Goal: Information Seeking & Learning: Learn about a topic

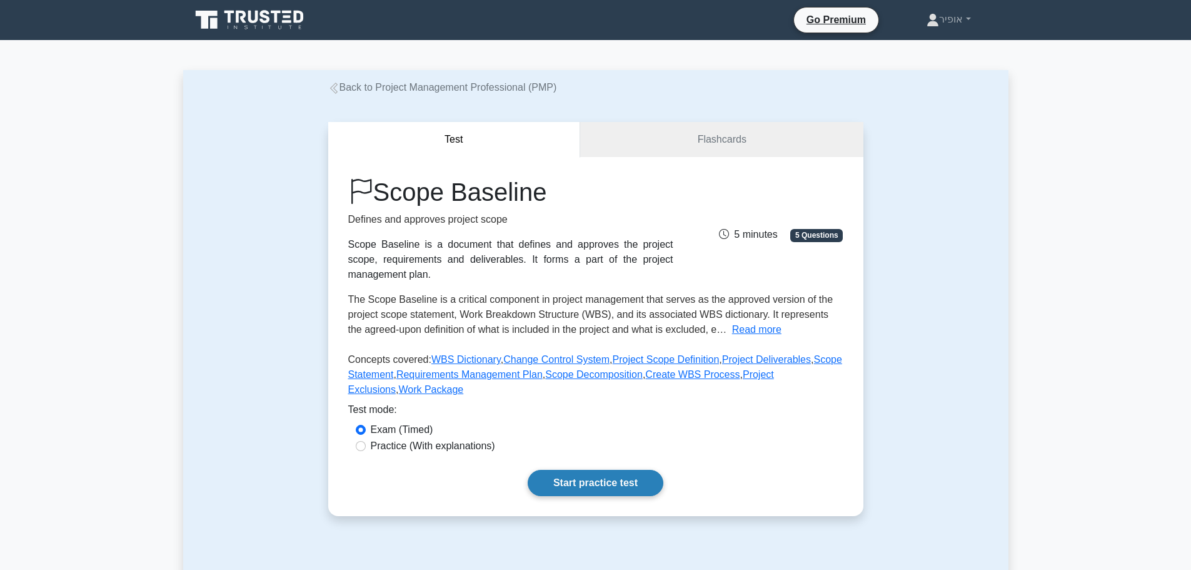
click at [593, 476] on link "Start practice test" at bounding box center [596, 483] width 136 height 26
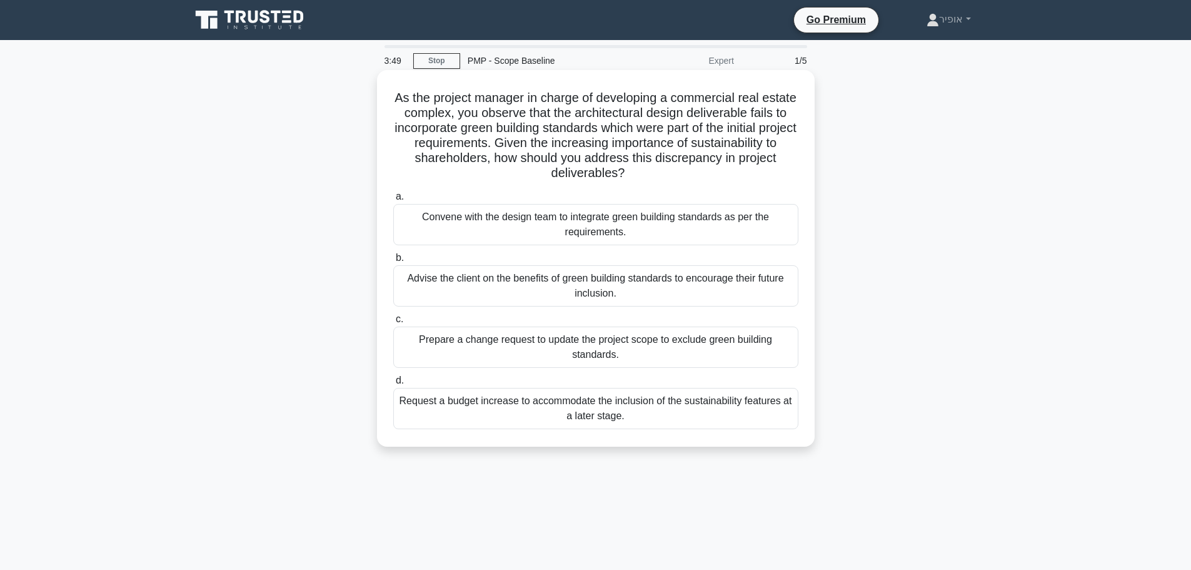
click at [487, 226] on div "Convene with the design team to integrate green building standards as per the r…" at bounding box center [595, 224] width 405 height 41
click at [393, 201] on input "a. Convene with the design team to integrate green building standards as per th…" at bounding box center [393, 197] width 0 height 8
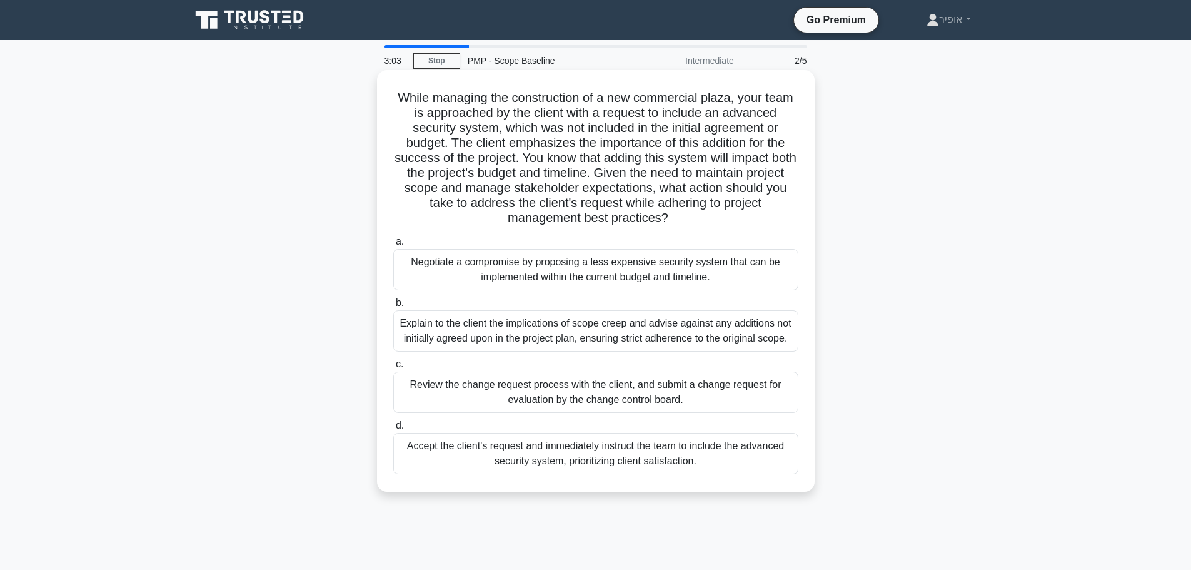
click at [507, 391] on div "Review the change request process with the client, and submit a change request …" at bounding box center [595, 391] width 405 height 41
click at [393, 368] on input "c. Review the change request process with the client, and submit a change reque…" at bounding box center [393, 364] width 0 height 8
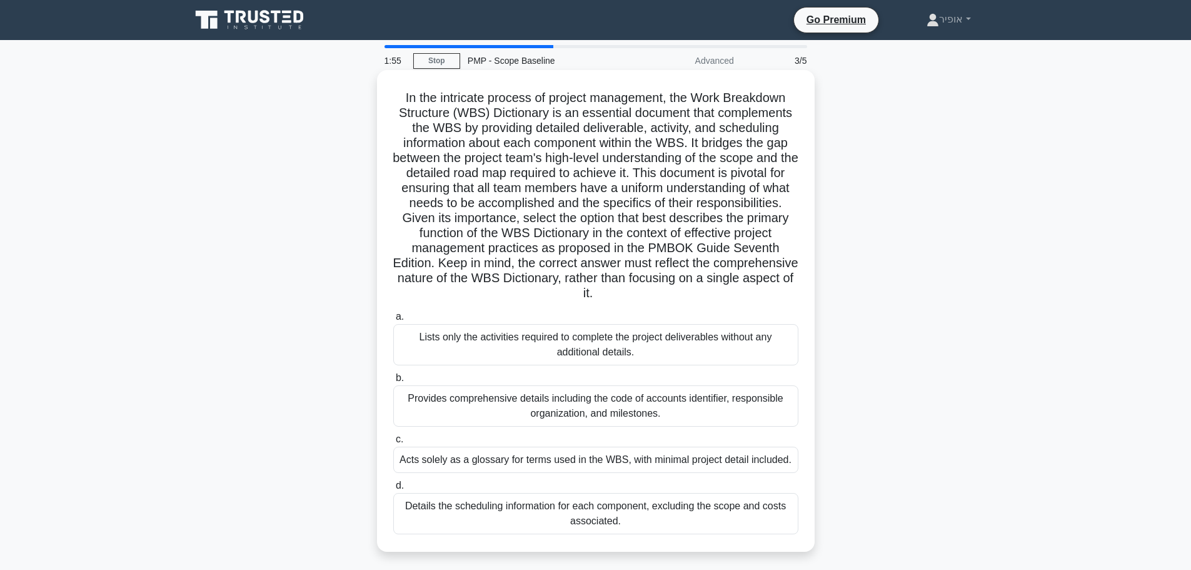
click at [525, 408] on div "Provides comprehensive details including the code of accounts identifier, respo…" at bounding box center [595, 405] width 405 height 41
click at [393, 382] on input "b. Provides comprehensive details including the code of accounts identifier, re…" at bounding box center [393, 378] width 0 height 8
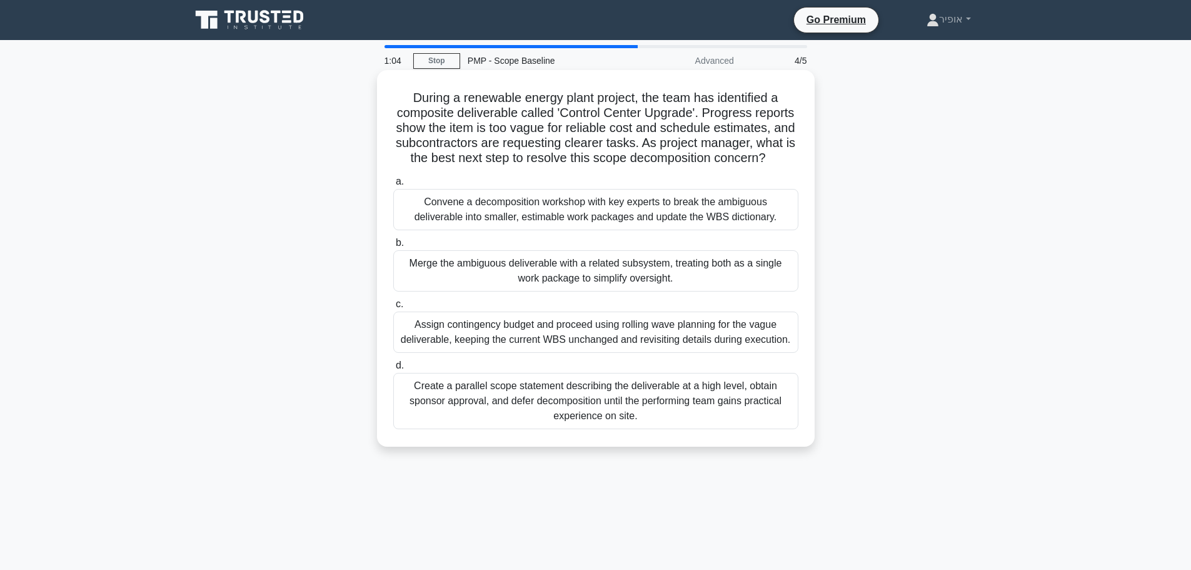
click at [487, 225] on div "Convene a decomposition workshop with key experts to break the ambiguous delive…" at bounding box center [595, 209] width 405 height 41
click at [393, 186] on input "a. Convene a decomposition workshop with key experts to break the ambiguous del…" at bounding box center [393, 182] width 0 height 8
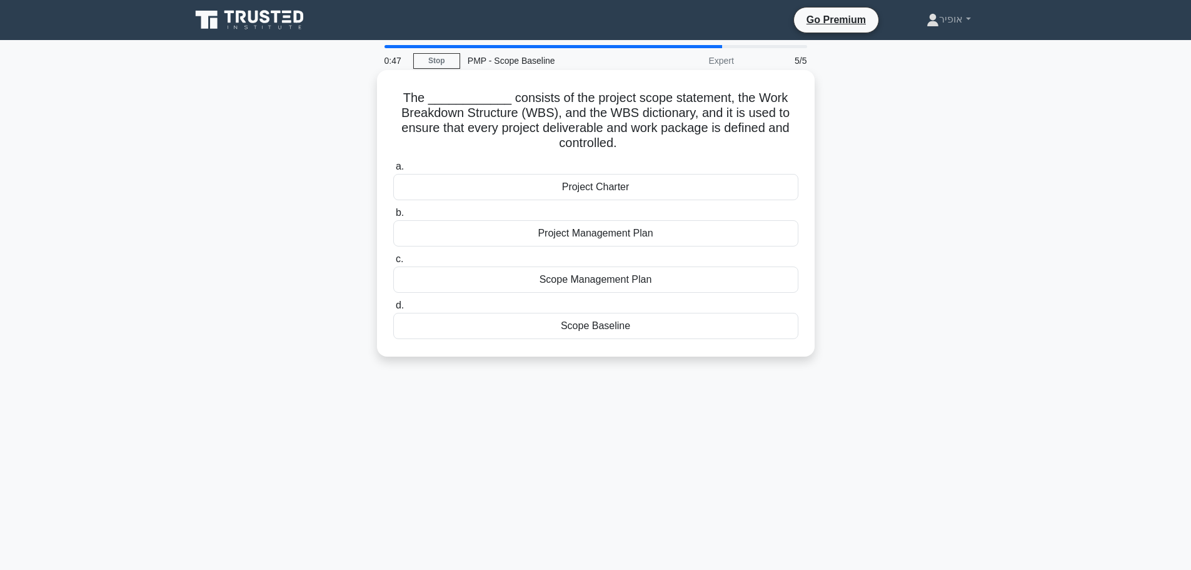
click at [513, 231] on div "Project Management Plan" at bounding box center [595, 233] width 405 height 26
click at [393, 217] on input "b. Project Management Plan" at bounding box center [393, 213] width 0 height 8
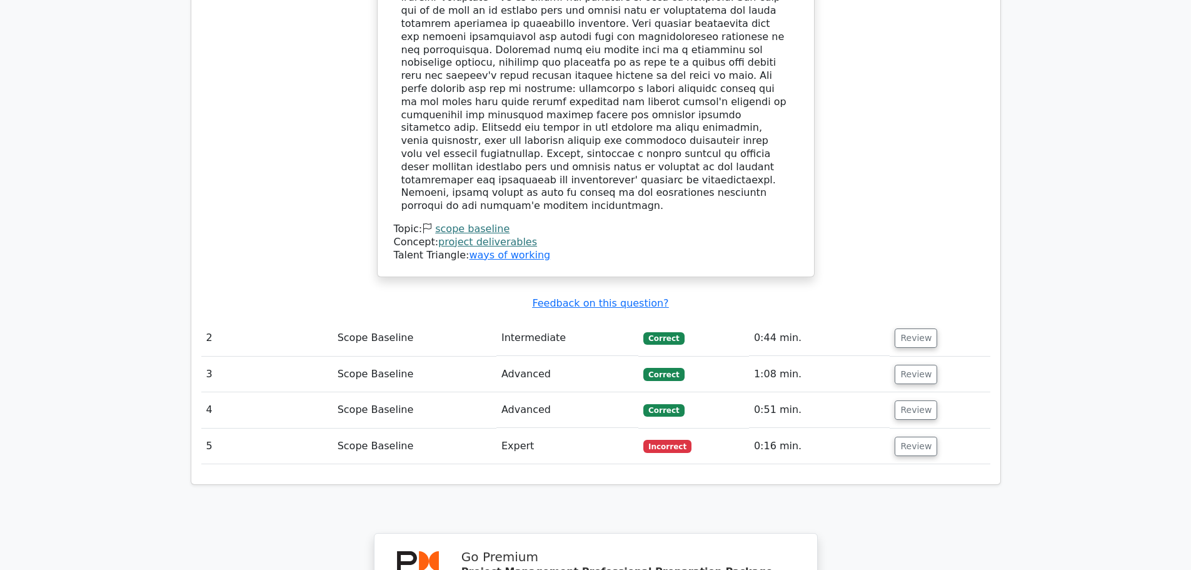
scroll to position [1438, 0]
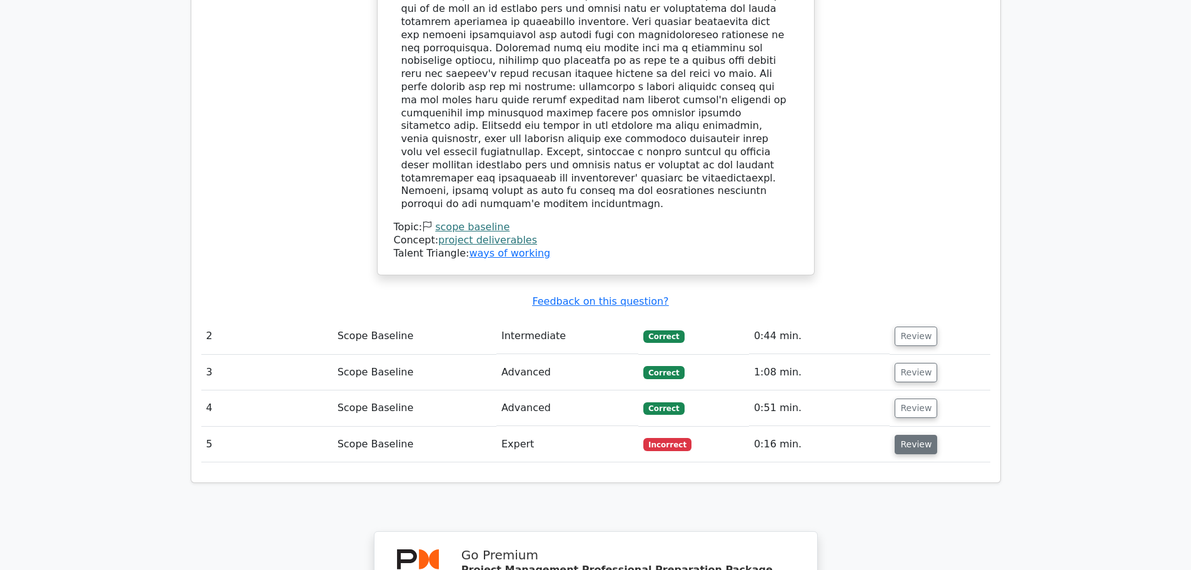
click at [910, 435] on button "Review" at bounding box center [916, 444] width 43 height 19
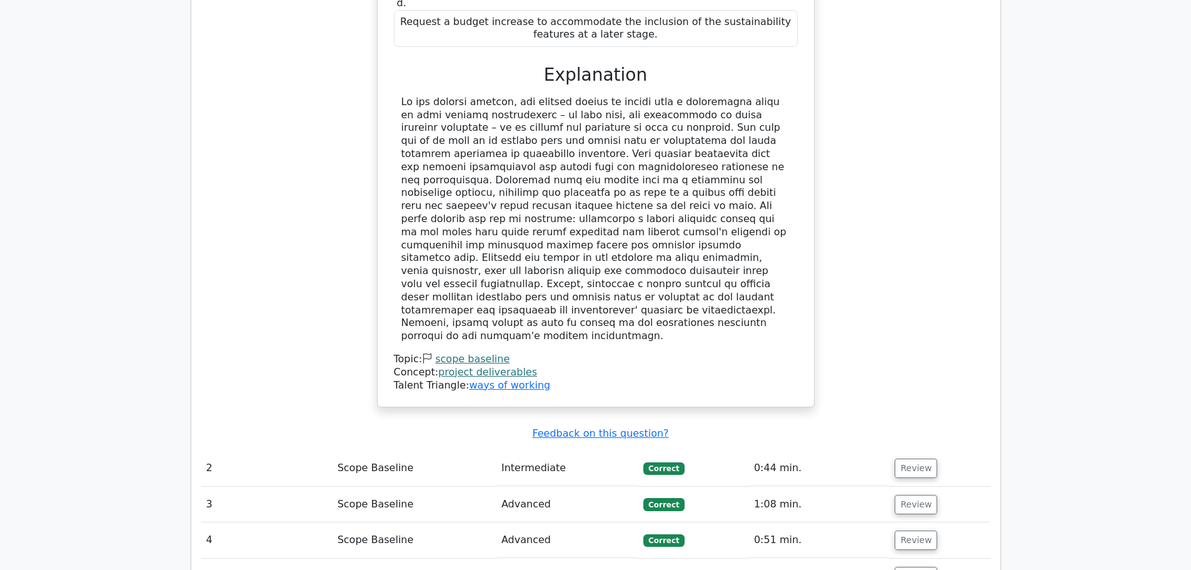
scroll to position [1313, 0]
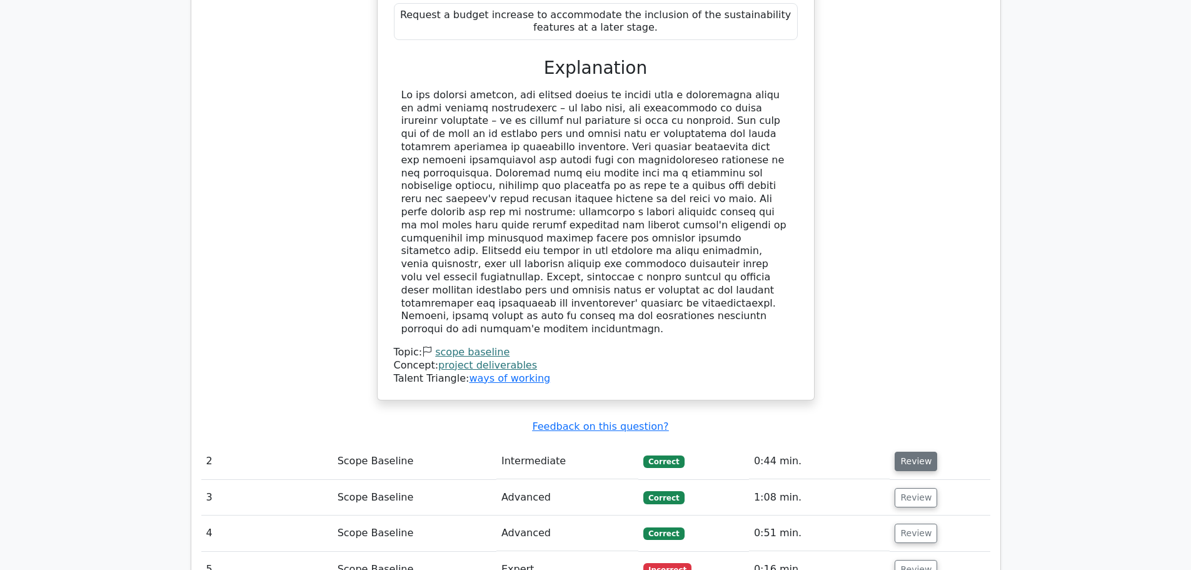
click at [912, 452] on button "Review" at bounding box center [916, 461] width 43 height 19
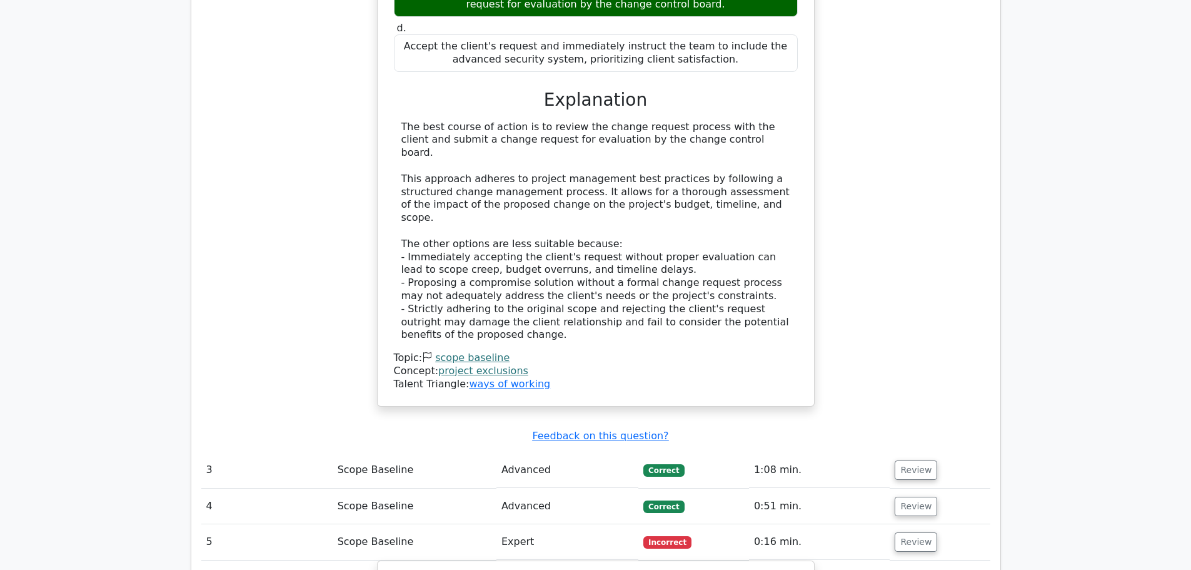
scroll to position [2189, 0]
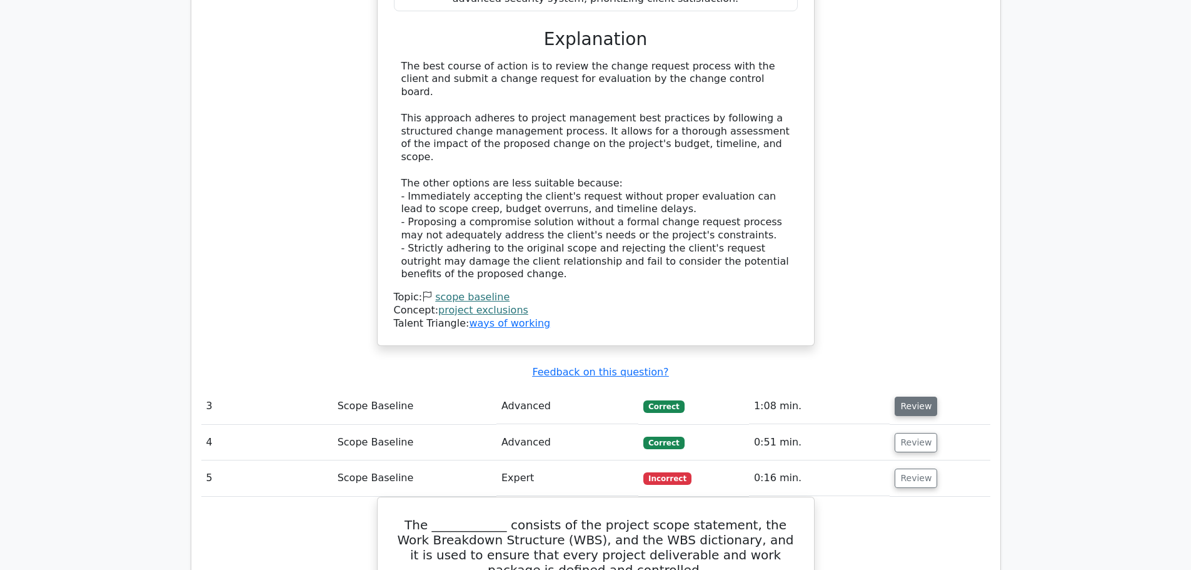
click at [905, 396] on button "Review" at bounding box center [916, 405] width 43 height 19
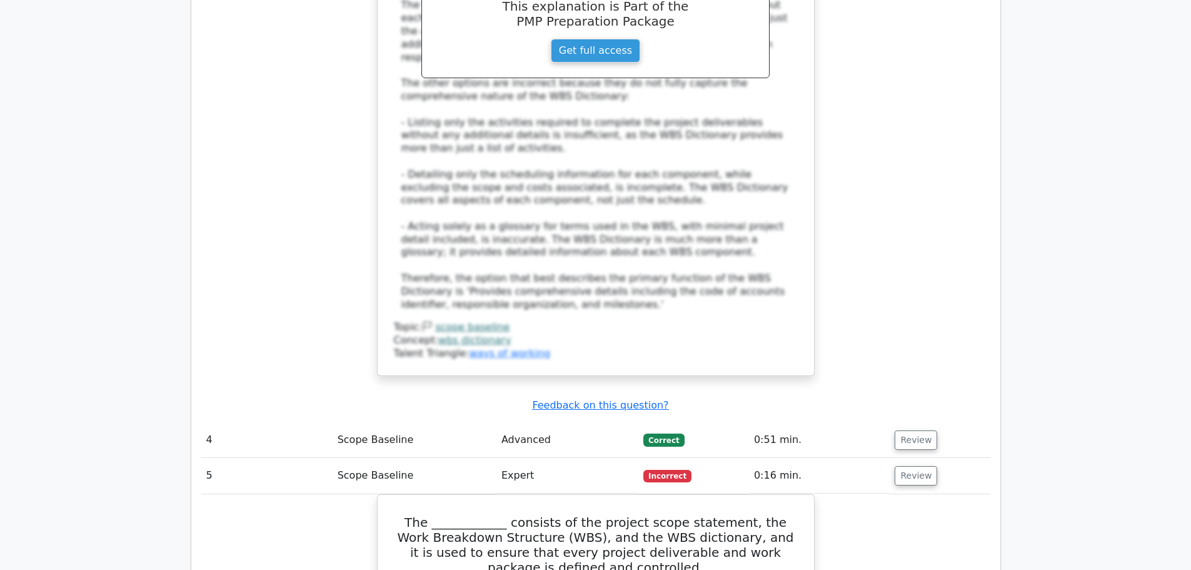
scroll to position [3189, 0]
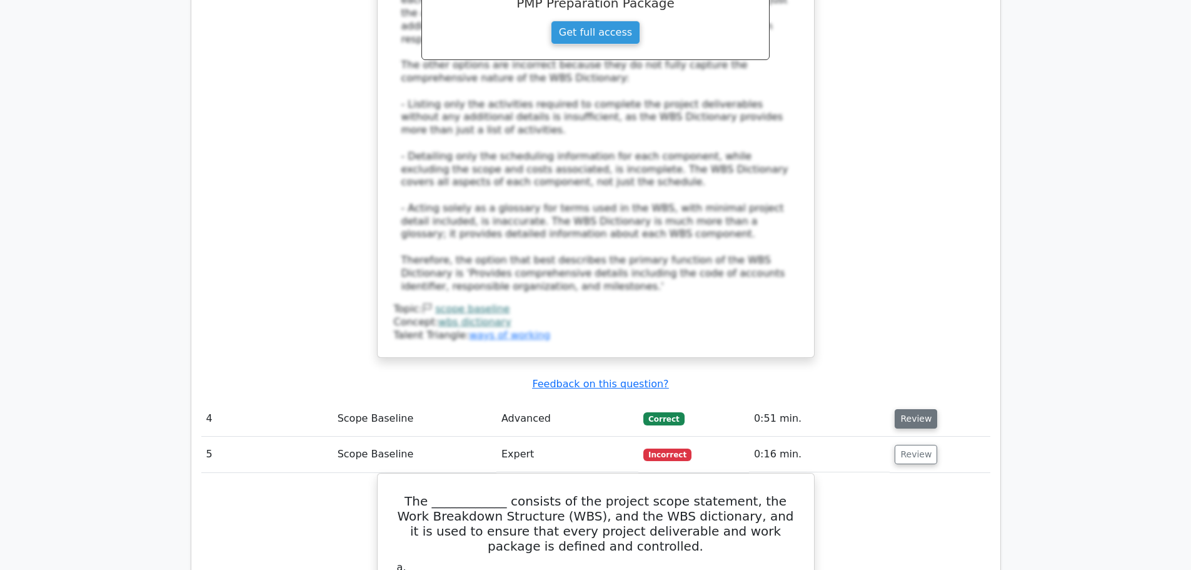
click at [907, 409] on button "Review" at bounding box center [916, 418] width 43 height 19
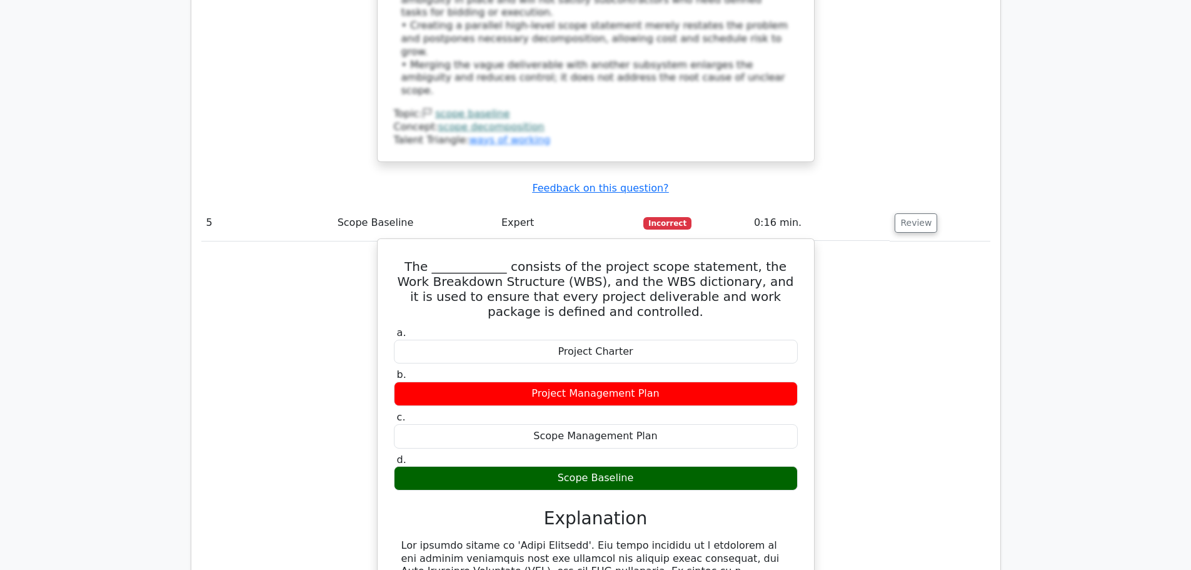
scroll to position [4190, 0]
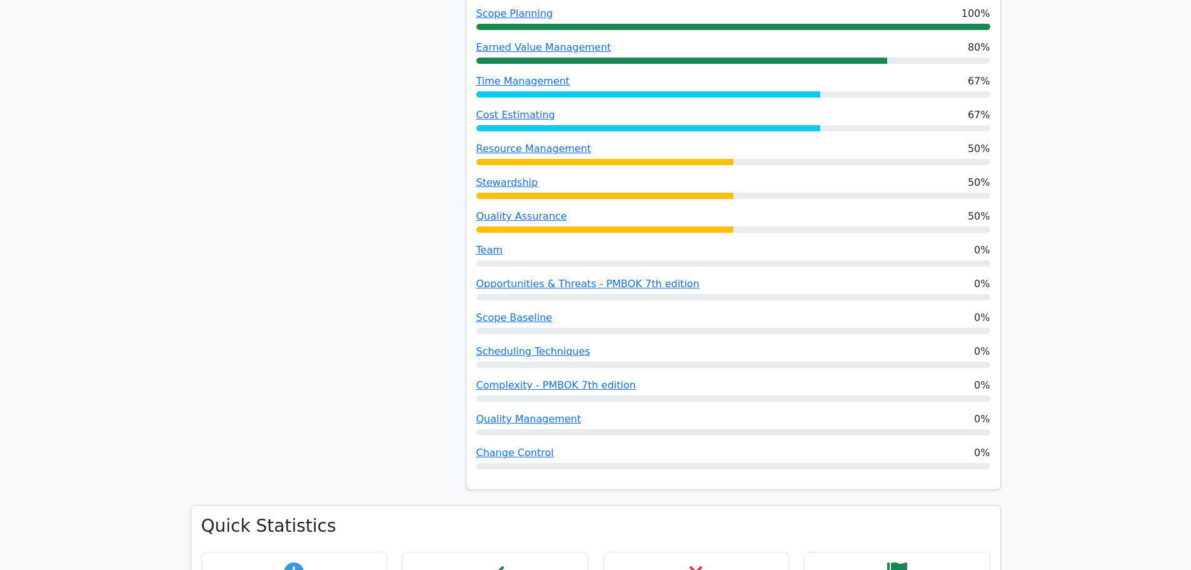
scroll to position [1219, 0]
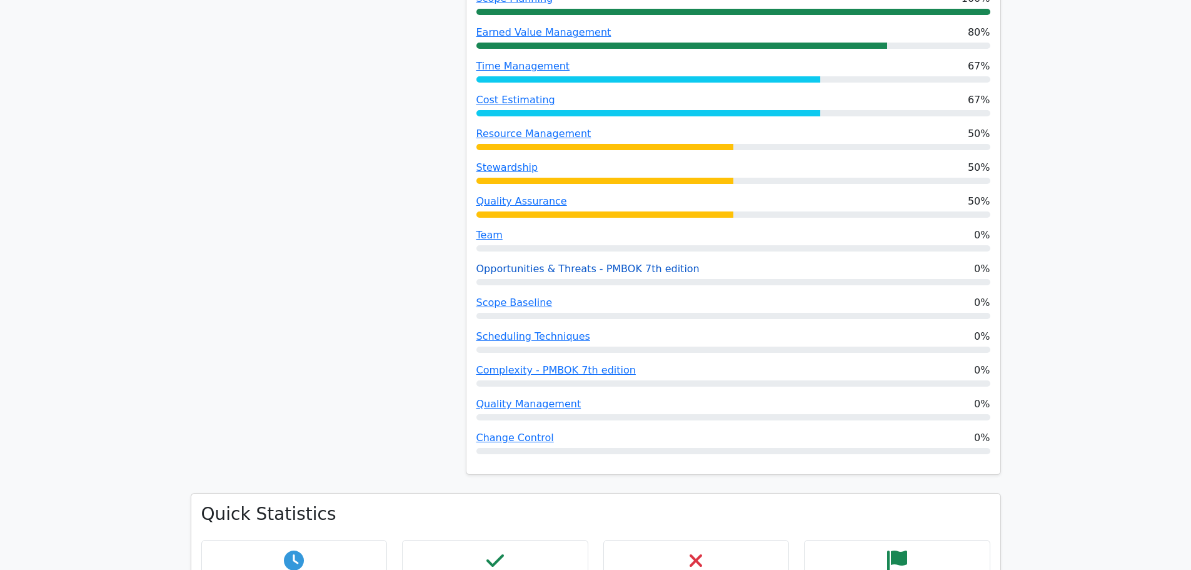
click at [507, 263] on link "Opportunities & Threats - PMBOK 7th edition" at bounding box center [588, 269] width 223 height 12
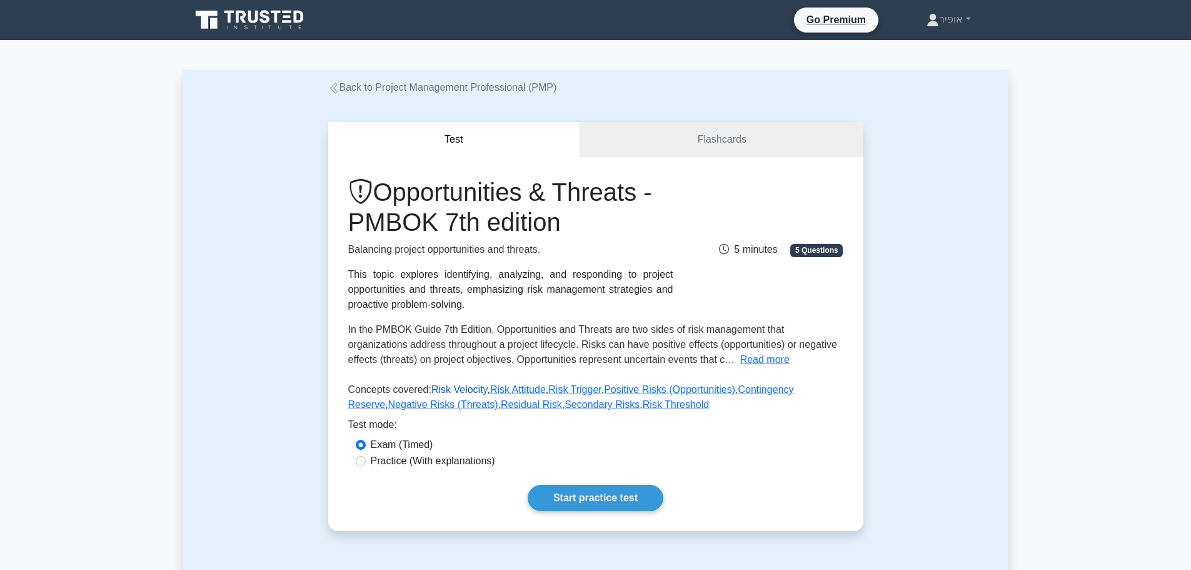
click at [455, 388] on link "Risk Velocity" at bounding box center [460, 389] width 56 height 11
click at [580, 498] on link "Start practice test" at bounding box center [596, 498] width 136 height 26
click at [620, 497] on link "Start practice test" at bounding box center [596, 498] width 136 height 26
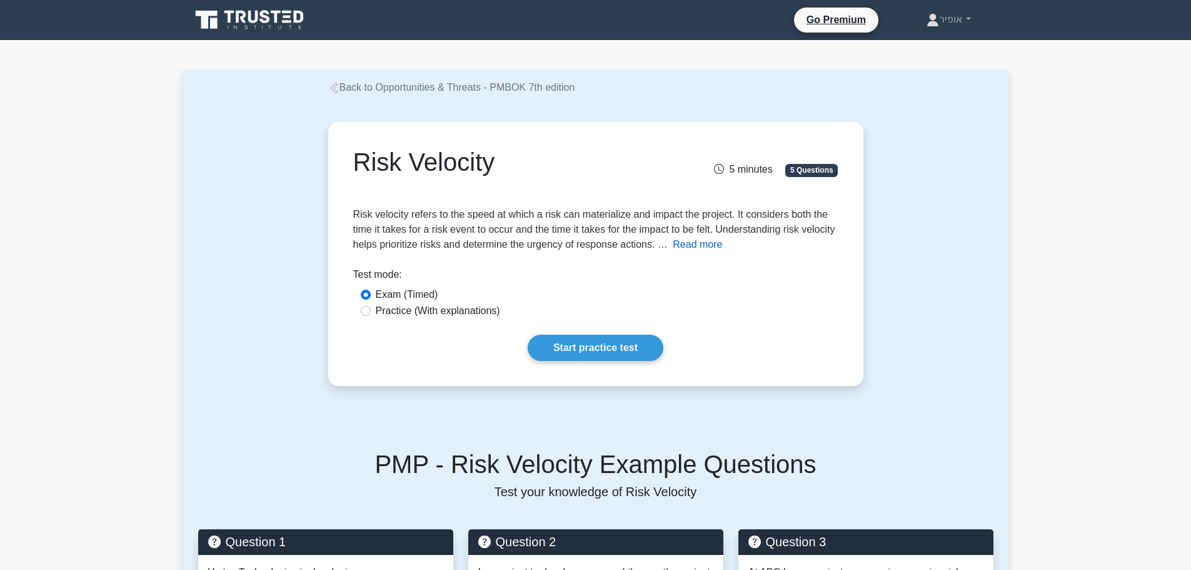
click at [722, 248] on button "Read more" at bounding box center [697, 244] width 49 height 15
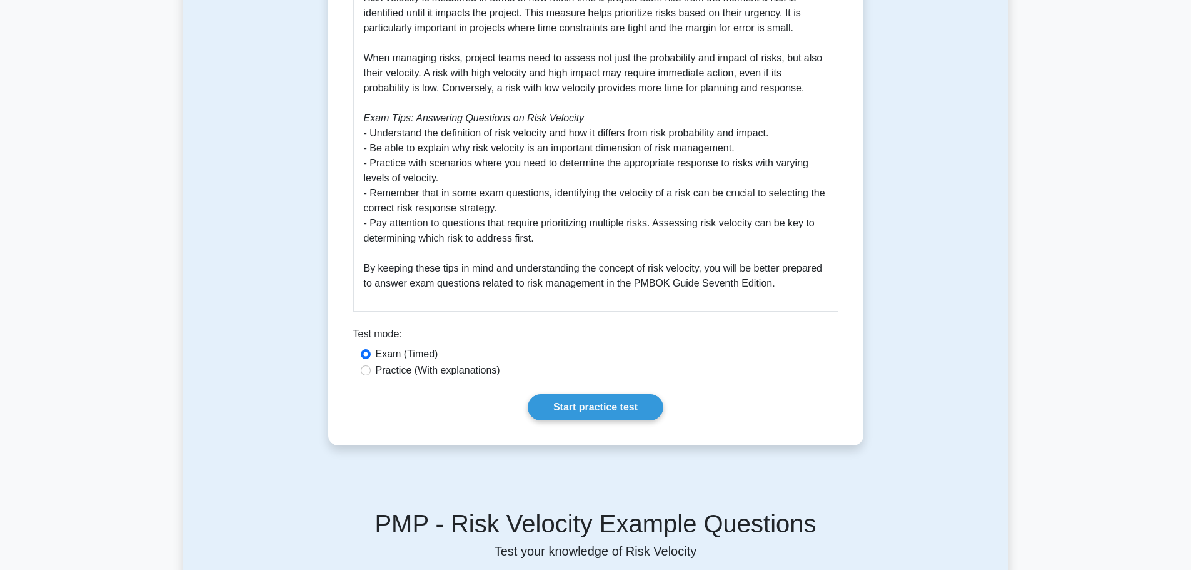
scroll to position [500, 0]
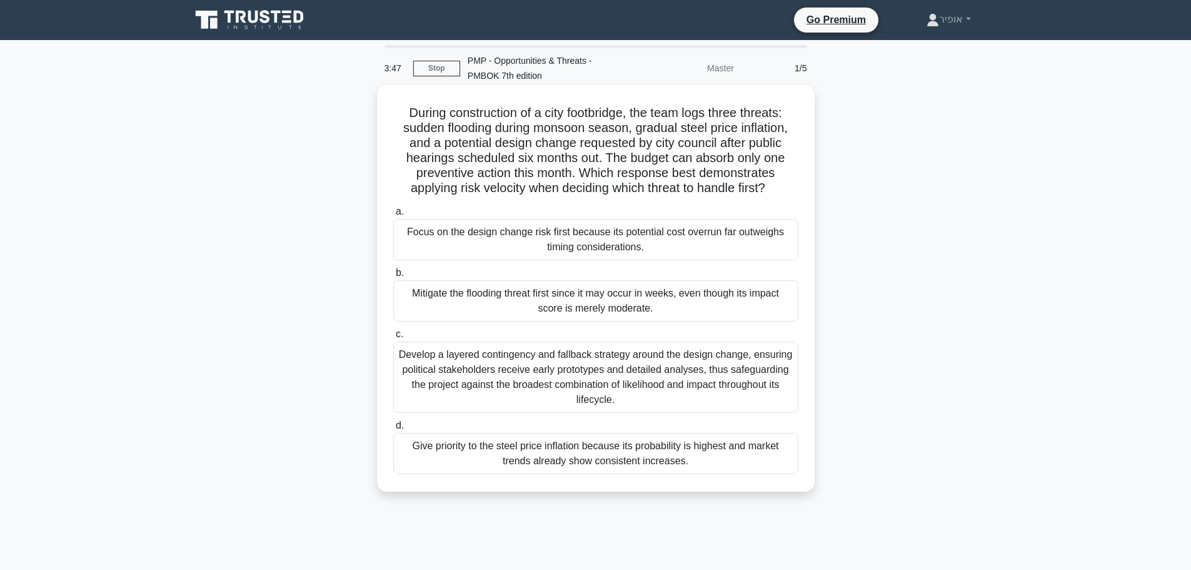
click at [498, 245] on div "Focus on the design change risk first because its potential cost overrun far ou…" at bounding box center [595, 239] width 405 height 41
click at [393, 216] on input "a. Focus on the design change risk first because its potential cost overrun far…" at bounding box center [393, 212] width 0 height 8
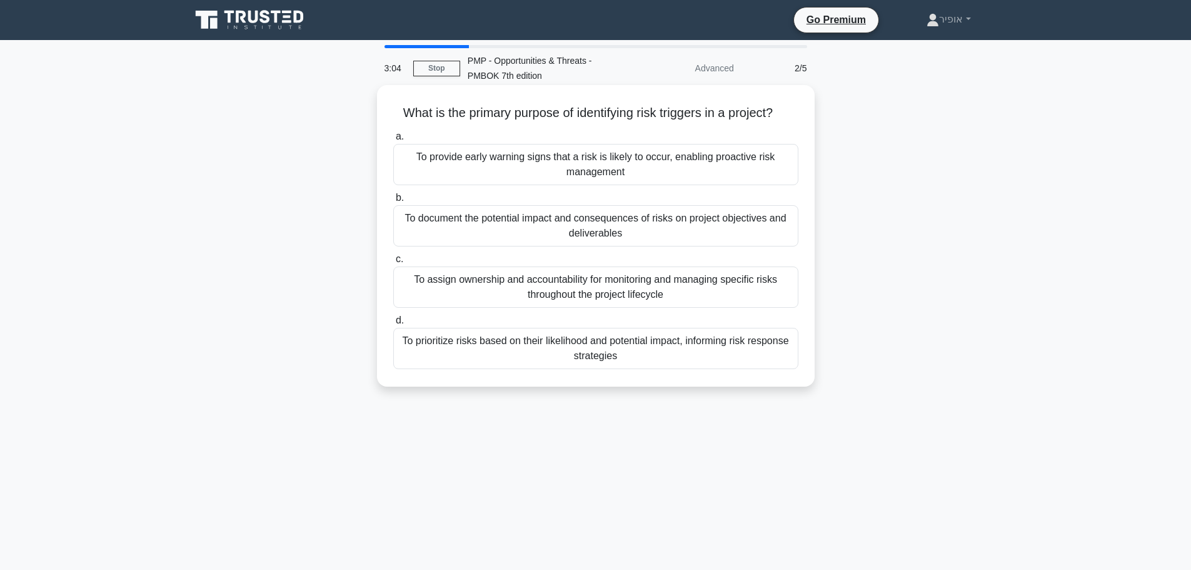
click at [483, 350] on div "To prioritize risks based on their likelihood and potential impact, informing r…" at bounding box center [595, 348] width 405 height 41
click at [393, 325] on input "d. To prioritize risks based on their likelihood and potential impact, informin…" at bounding box center [393, 320] width 0 height 8
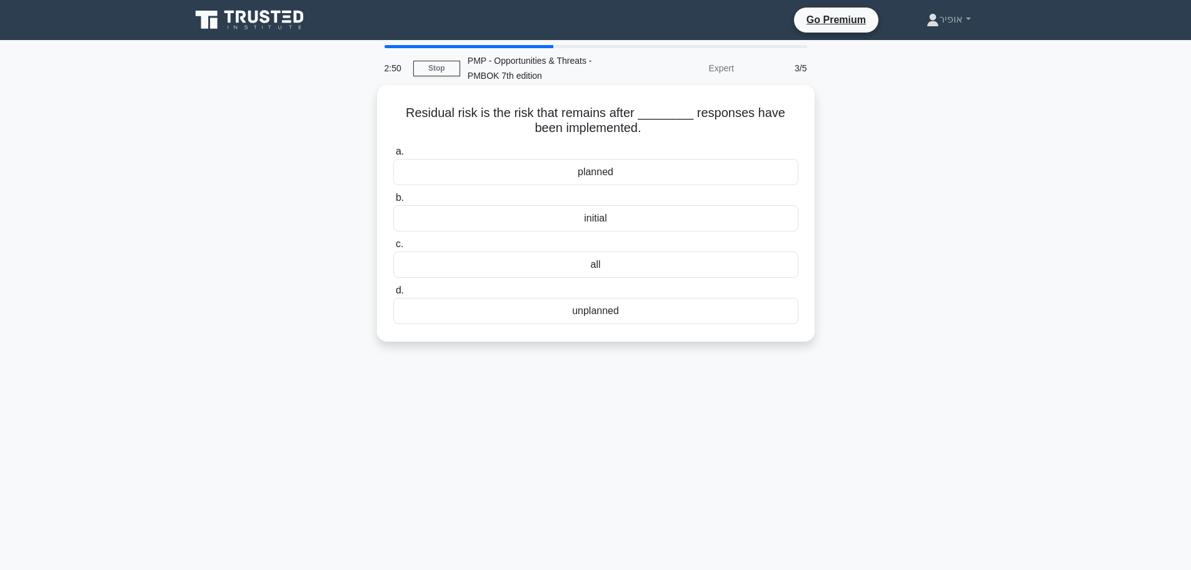
click at [541, 225] on div "initial" at bounding box center [595, 218] width 405 height 26
click at [393, 202] on input "b. initial" at bounding box center [393, 198] width 0 height 8
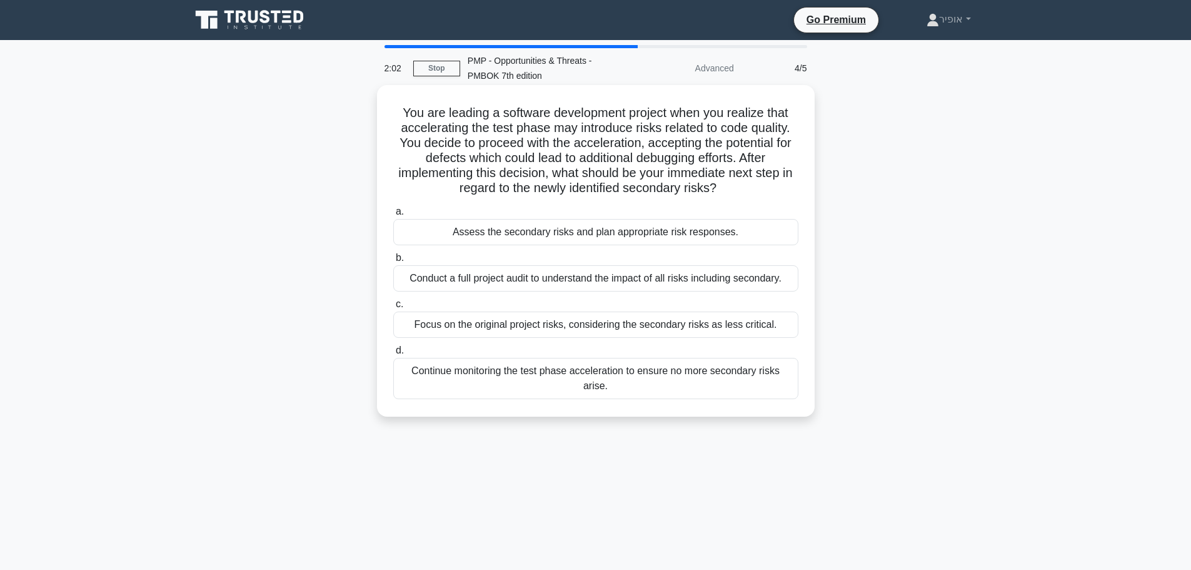
click at [503, 279] on div "Conduct a full project audit to understand the impact of all risks including se…" at bounding box center [595, 278] width 405 height 26
click at [393, 262] on input "b. Conduct a full project audit to understand the impact of all risks including…" at bounding box center [393, 258] width 0 height 8
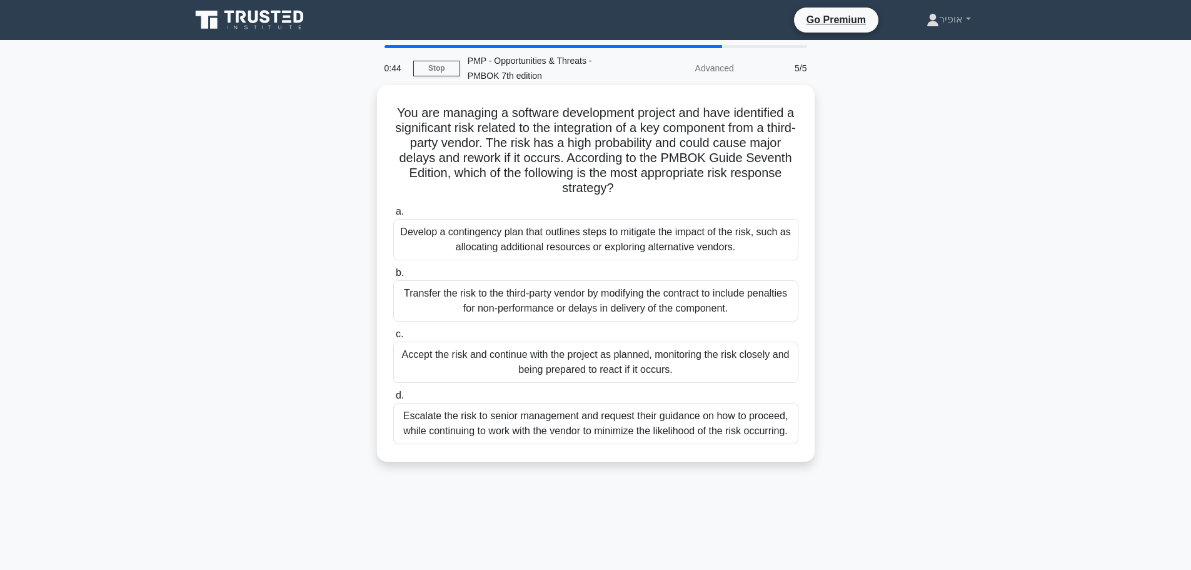
click at [457, 247] on div "Develop a contingency plan that outlines steps to mitigate the impact of the ri…" at bounding box center [595, 239] width 405 height 41
click at [393, 216] on input "a. Develop a contingency plan that outlines steps to mitigate the impact of the…" at bounding box center [393, 212] width 0 height 8
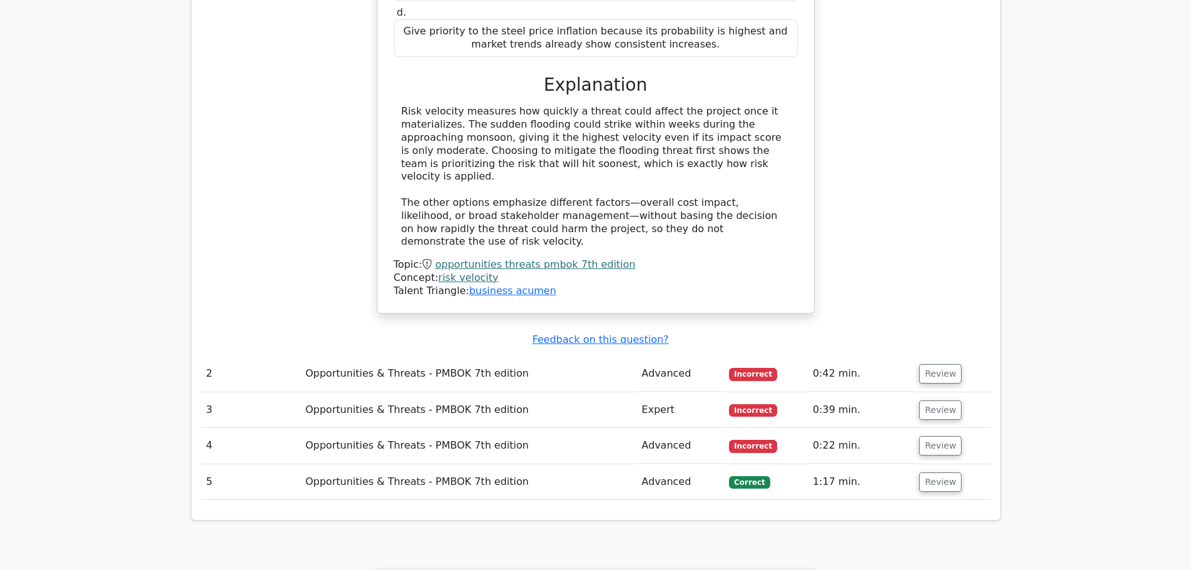
scroll to position [1376, 0]
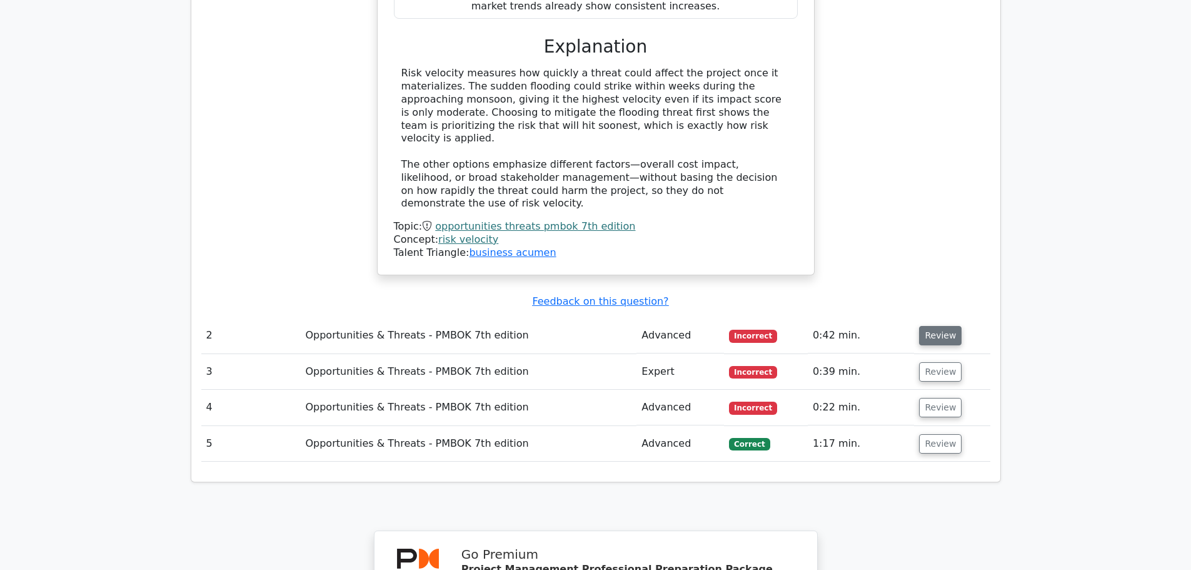
click at [942, 326] on button "Review" at bounding box center [940, 335] width 43 height 19
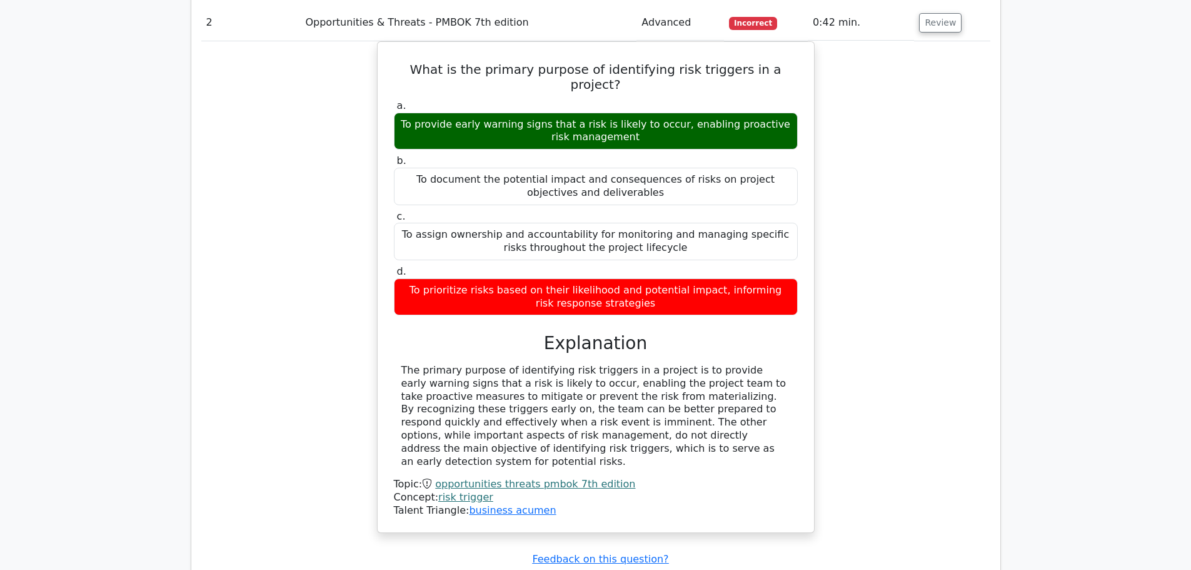
scroll to position [1751, 0]
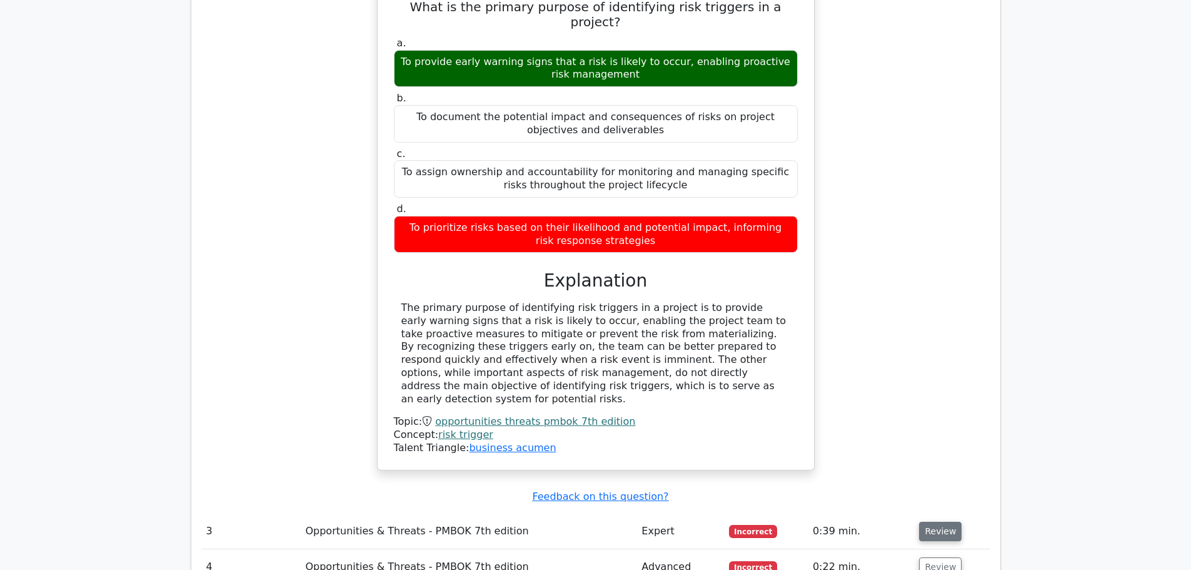
click at [931, 522] on button "Review" at bounding box center [940, 531] width 43 height 19
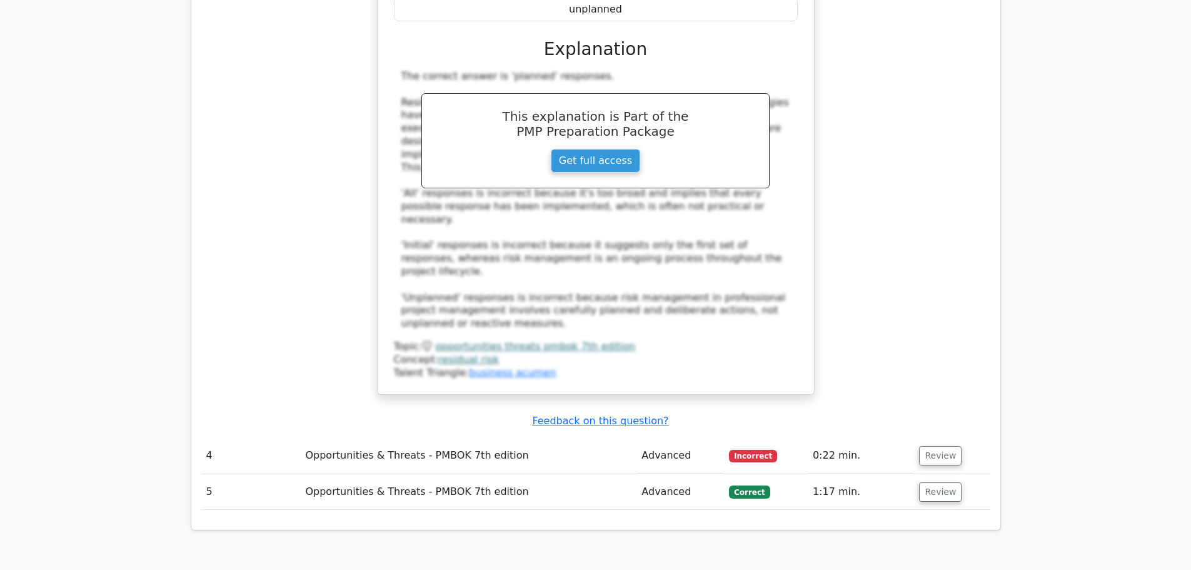
scroll to position [2501, 0]
click at [945, 445] on button "Review" at bounding box center [940, 454] width 43 height 19
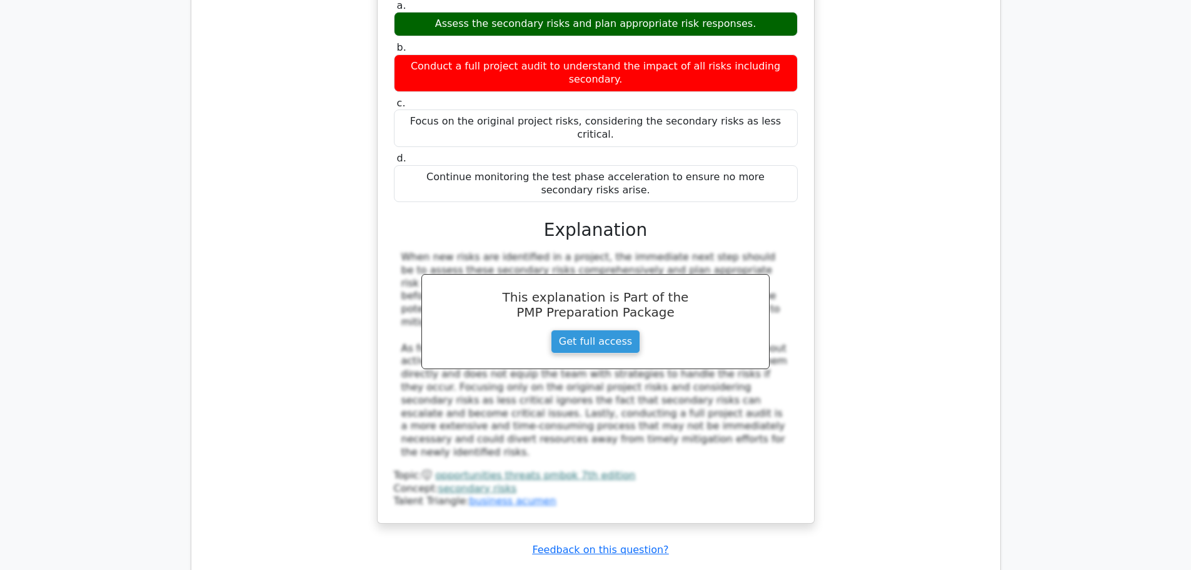
scroll to position [3127, 0]
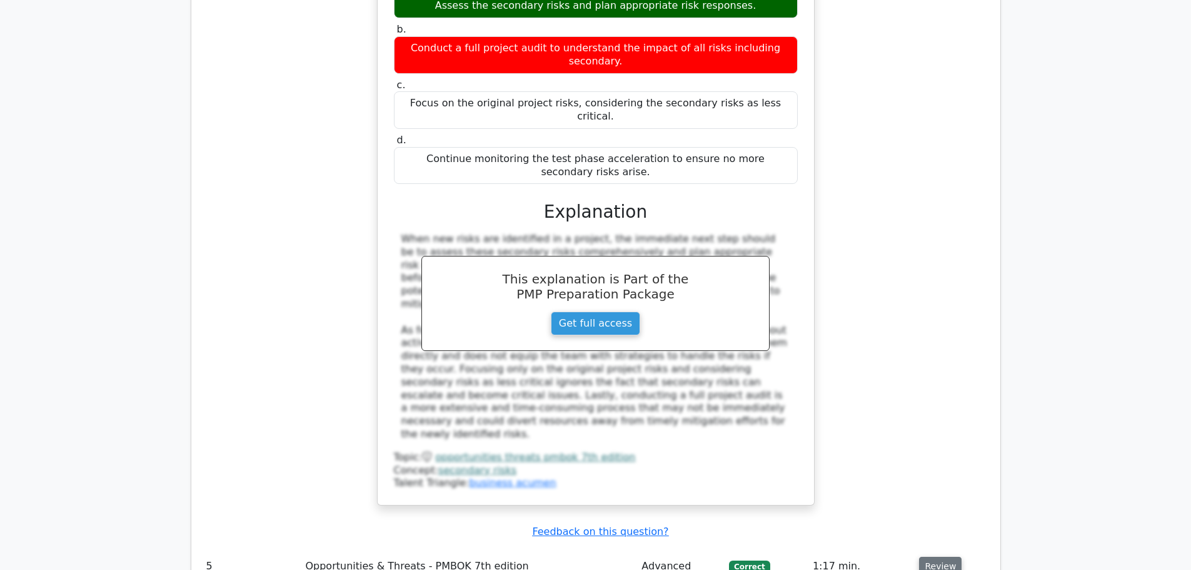
click at [933, 557] on button "Review" at bounding box center [940, 566] width 43 height 19
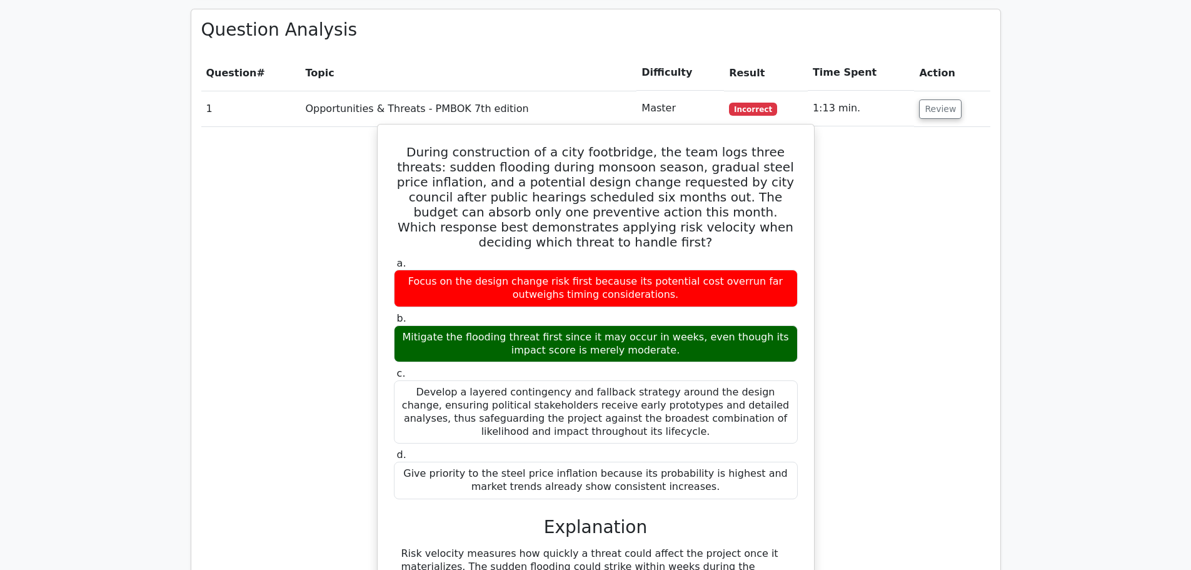
scroll to position [876, 0]
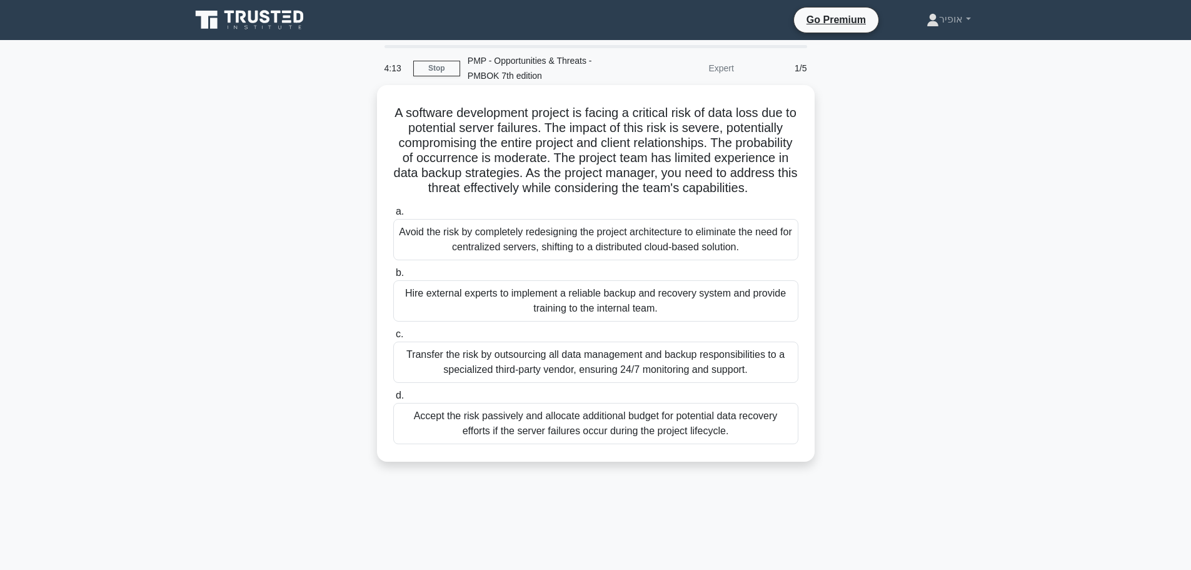
click at [520, 321] on div "Hire external experts to implement a reliable backup and recovery system and pr…" at bounding box center [595, 300] width 405 height 41
click at [393, 277] on input "b. Hire external experts to implement a reliable backup and recovery system and…" at bounding box center [393, 273] width 0 height 8
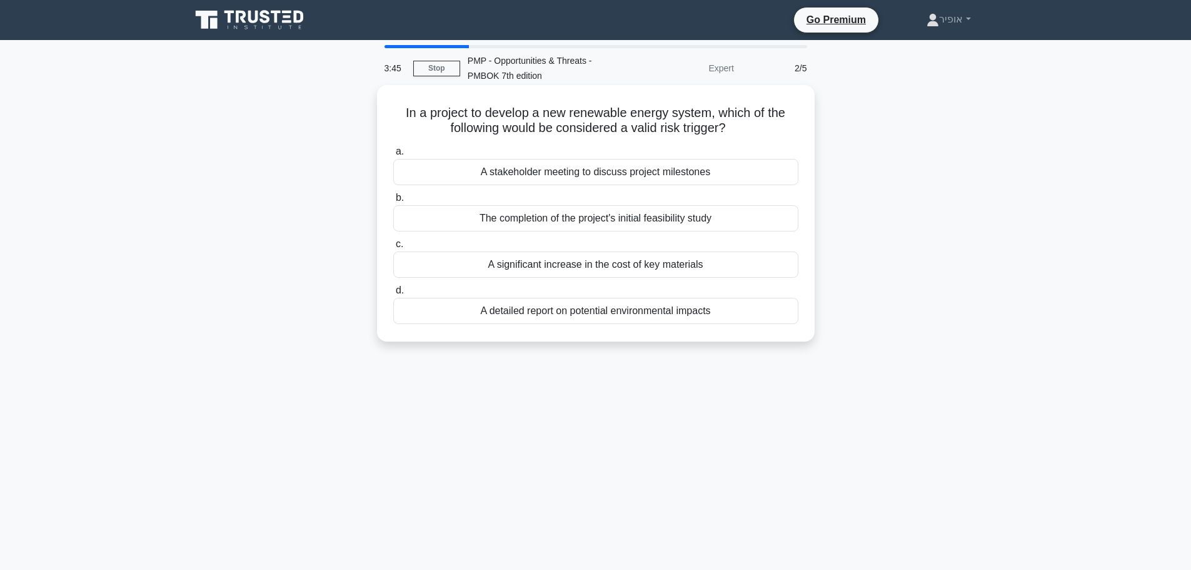
click at [522, 267] on div "A significant increase in the cost of key materials" at bounding box center [595, 264] width 405 height 26
click at [393, 248] on input "c. A significant increase in the cost of key materials" at bounding box center [393, 244] width 0 height 8
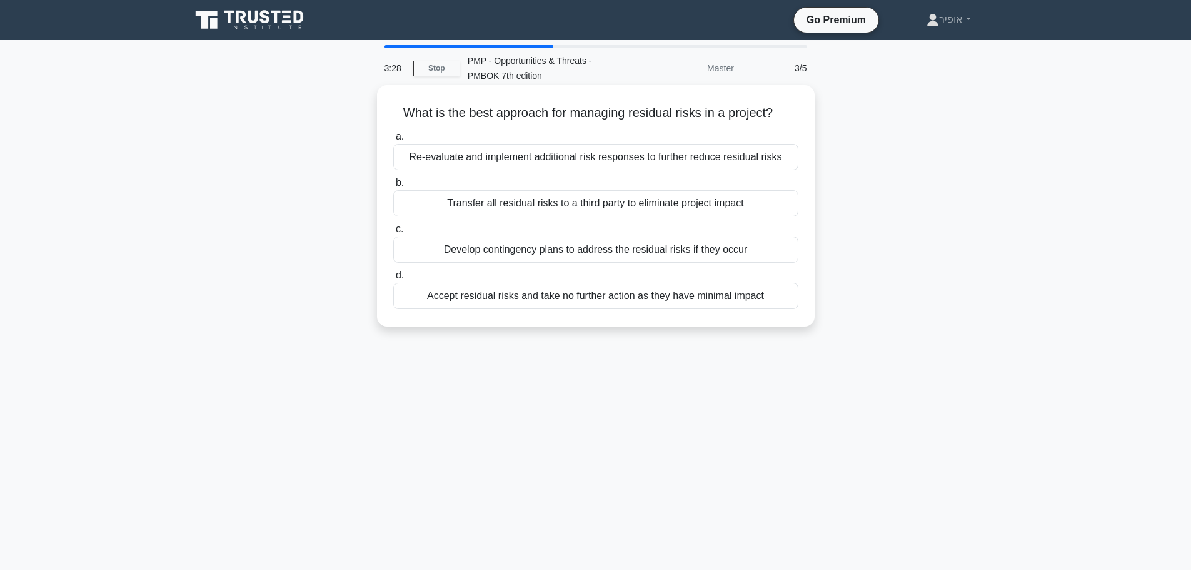
click at [514, 250] on div "Develop contingency plans to address the residual risks if they occur" at bounding box center [595, 249] width 405 height 26
click at [393, 233] on input "c. Develop contingency plans to address the residual risks if they occur" at bounding box center [393, 229] width 0 height 8
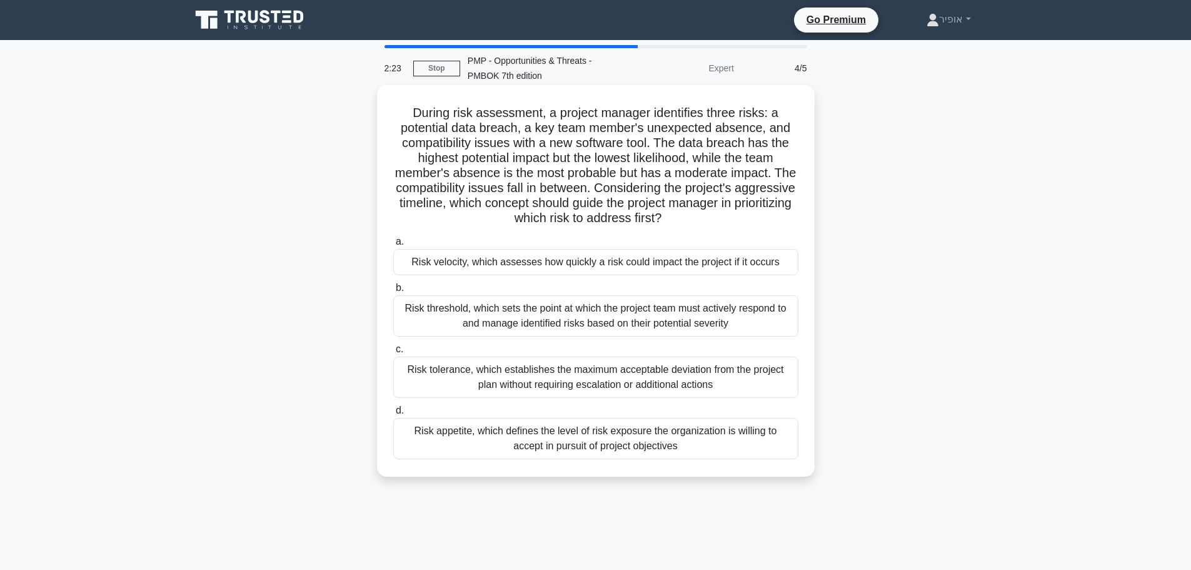
click at [475, 263] on div "Risk velocity, which assesses how quickly a risk could impact the project if it…" at bounding box center [595, 262] width 405 height 26
click at [393, 246] on input "a. Risk velocity, which assesses how quickly a risk could impact the project if…" at bounding box center [393, 242] width 0 height 8
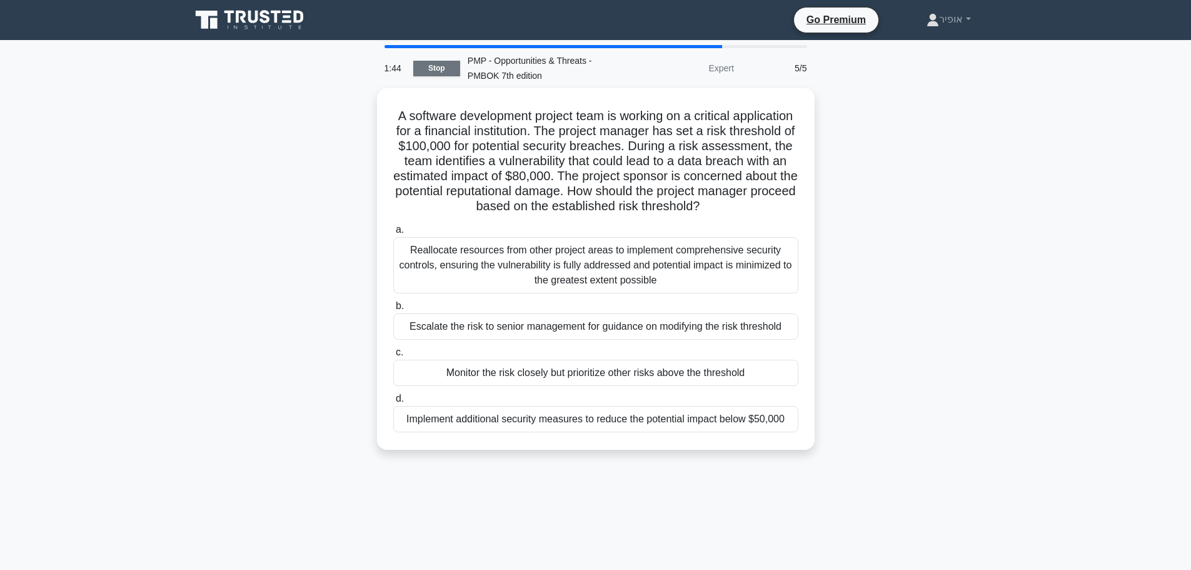
click at [447, 70] on link "Stop" at bounding box center [436, 69] width 47 height 16
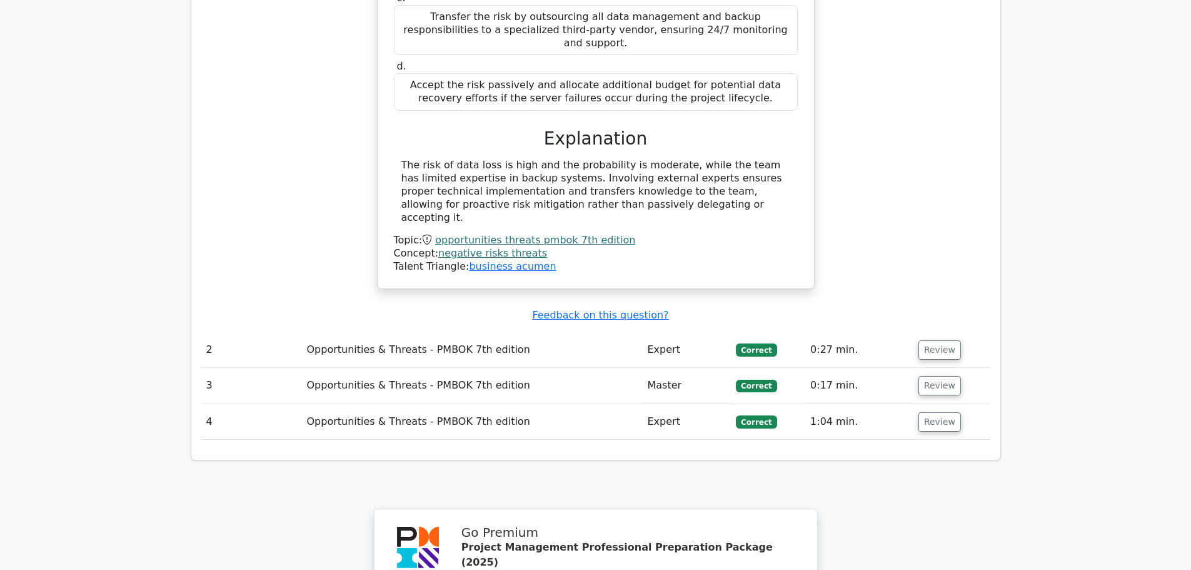
scroll to position [1376, 0]
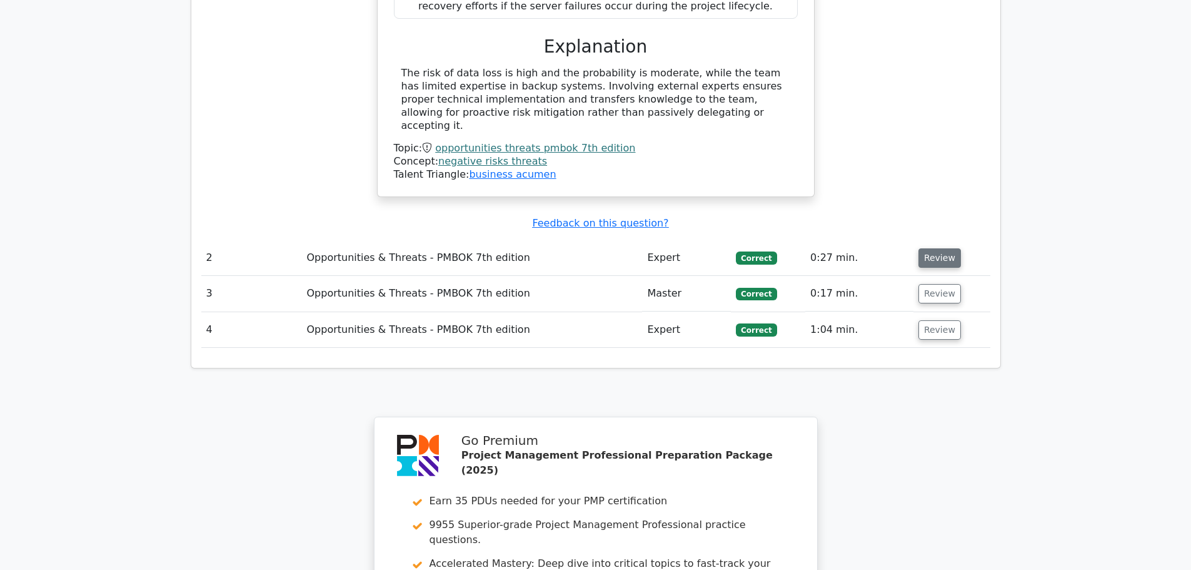
click at [929, 248] on button "Review" at bounding box center [940, 257] width 43 height 19
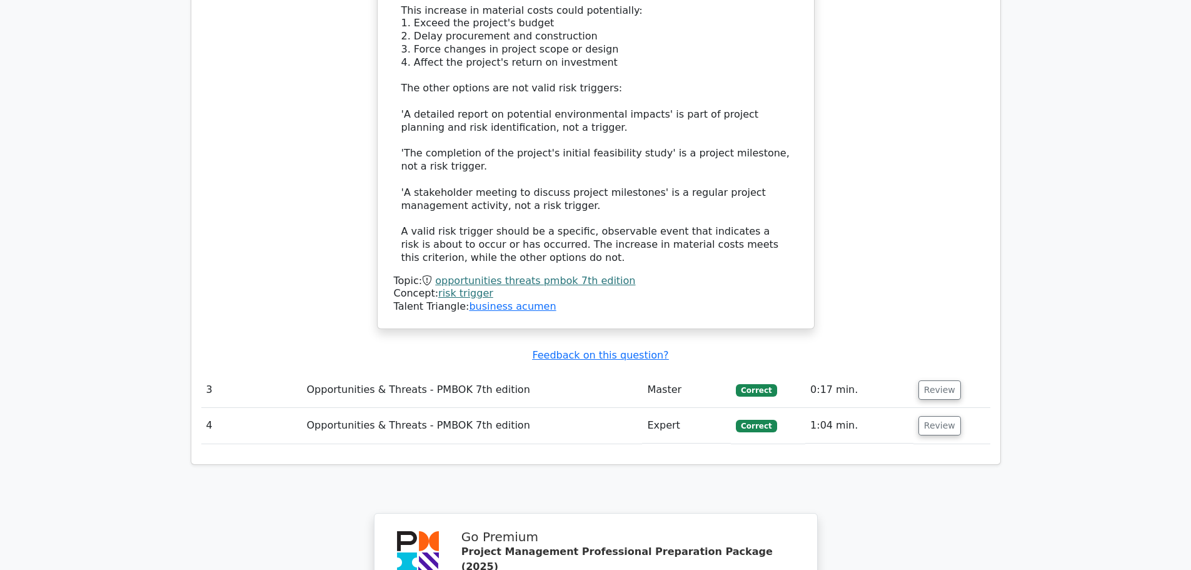
scroll to position [2064, 0]
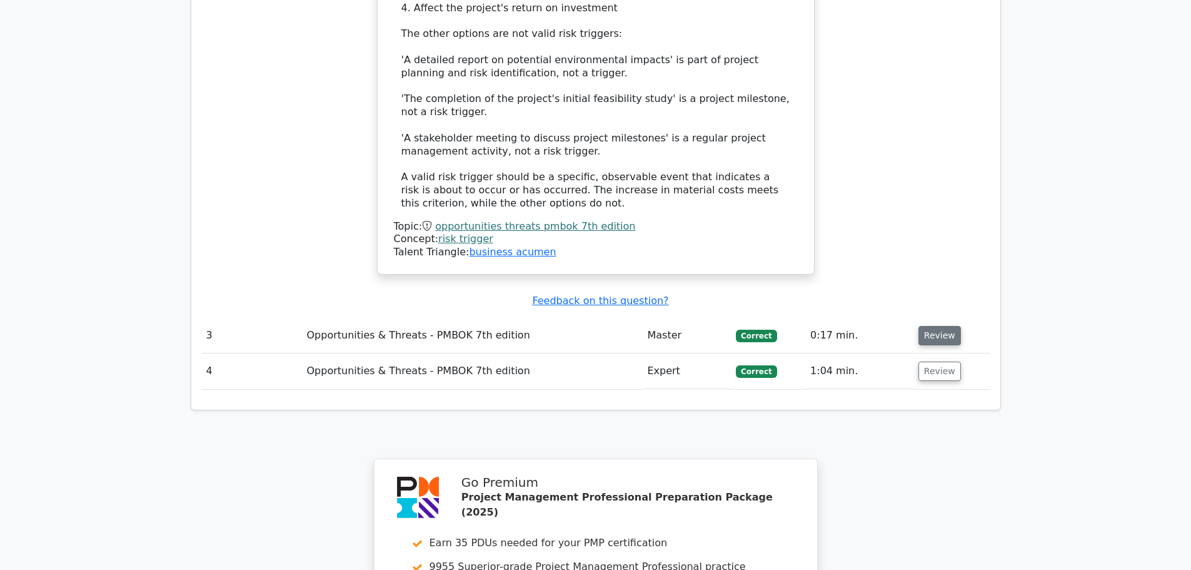
click at [935, 326] on button "Review" at bounding box center [940, 335] width 43 height 19
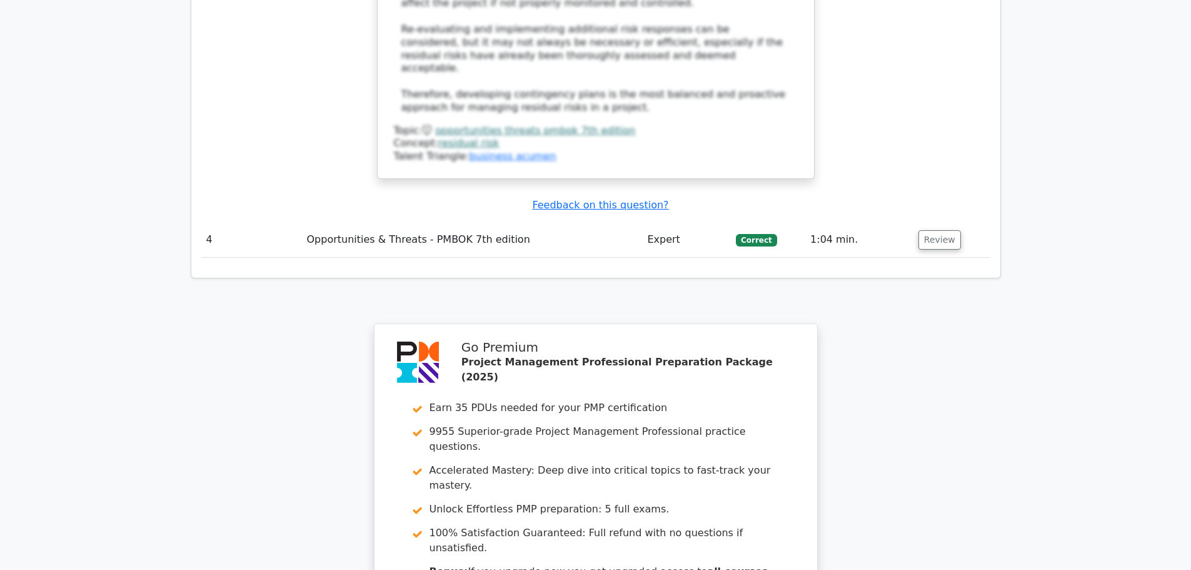
scroll to position [2877, 0]
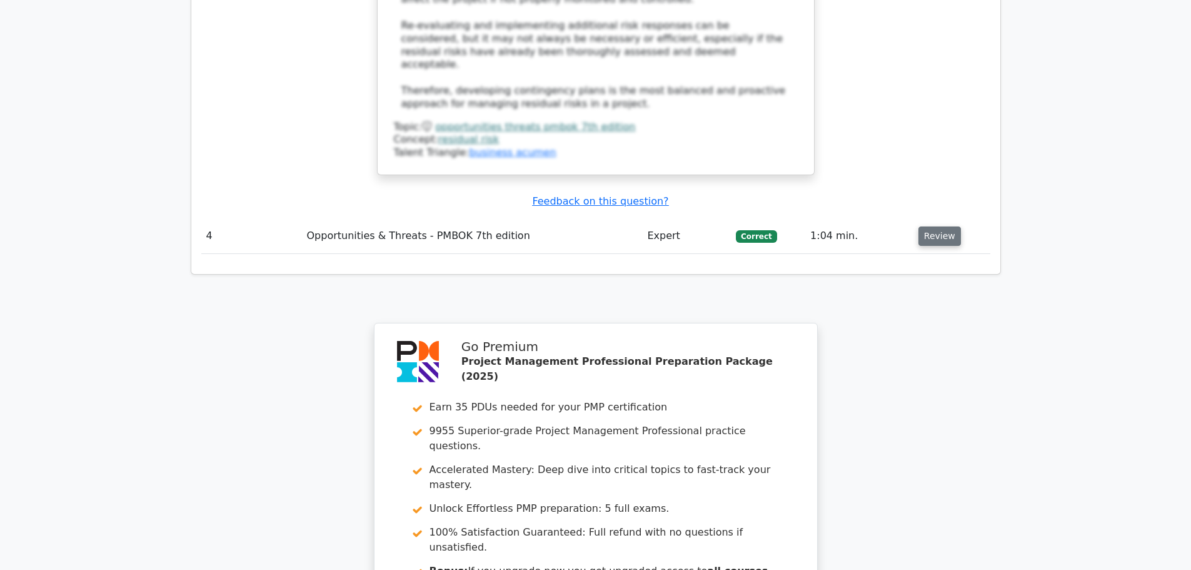
click at [930, 226] on button "Review" at bounding box center [940, 235] width 43 height 19
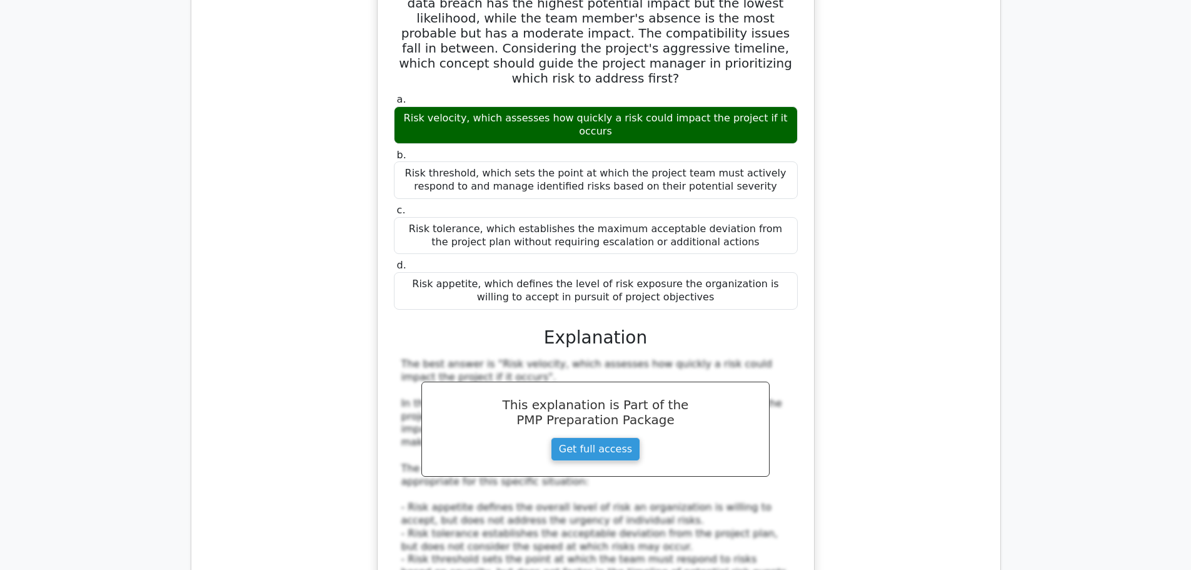
scroll to position [3252, 0]
